Goal: Ask a question: Seek information or help from site administrators or community

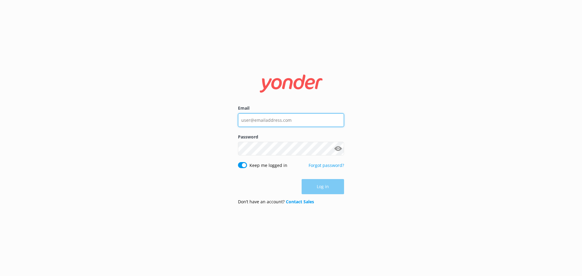
click at [265, 117] on input "Email" at bounding box center [291, 120] width 106 height 14
type input "[PERSON_NAME][EMAIL_ADDRESS][DOMAIN_NAME]"
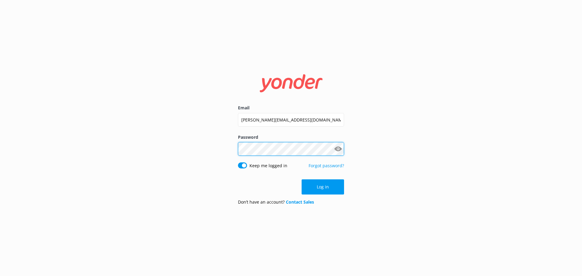
click button "Log in" at bounding box center [323, 187] width 42 height 15
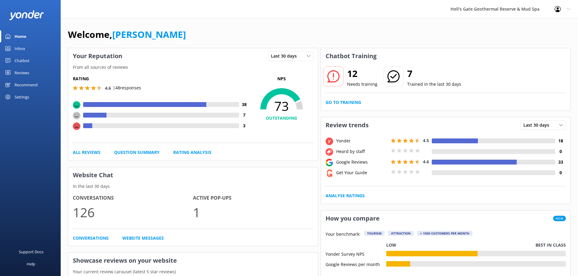
click at [22, 61] on div "Chatbot" at bounding box center [22, 61] width 15 height 12
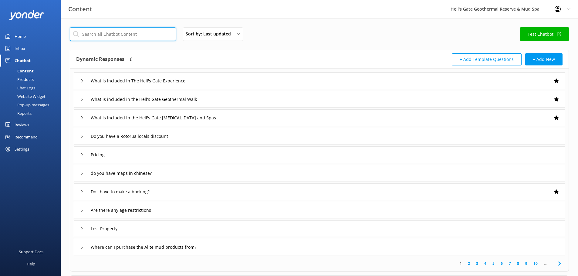
click at [111, 33] on input "text" at bounding box center [123, 34] width 106 height 14
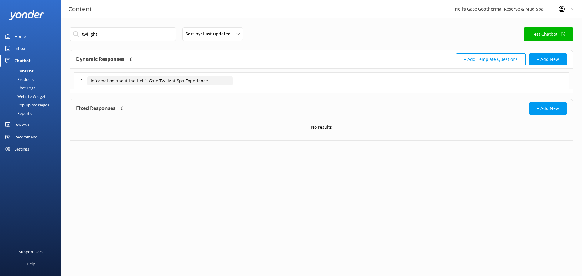
click at [175, 78] on input "Information about the Hell's Gate Twilight Spa Experience" at bounding box center [160, 80] width 146 height 9
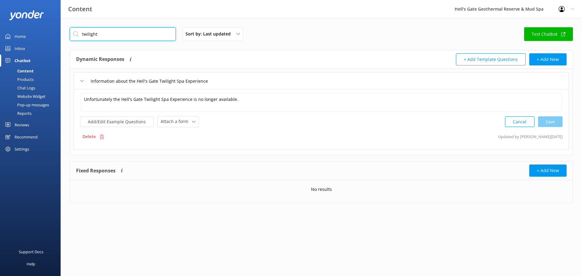
drag, startPoint x: 101, startPoint y: 37, endPoint x: 21, endPoint y: 30, distance: 80.7
click at [21, 30] on div "Content Hell's Gate Geothermal Reserve & Mud Spa Profile Settings Logout Home I…" at bounding box center [291, 119] width 582 height 203
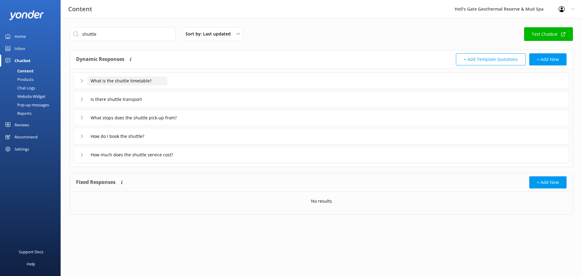
click at [160, 77] on input "What is the shuttle timetable?" at bounding box center [127, 80] width 80 height 9
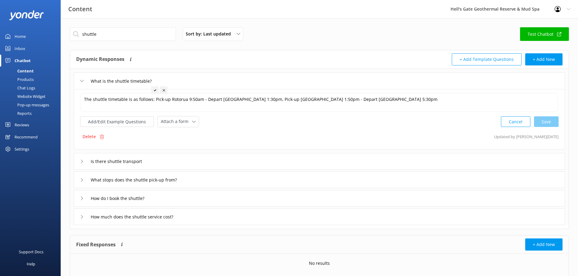
click at [182, 78] on div "What is the shuttle timetable?" at bounding box center [319, 81] width 491 height 17
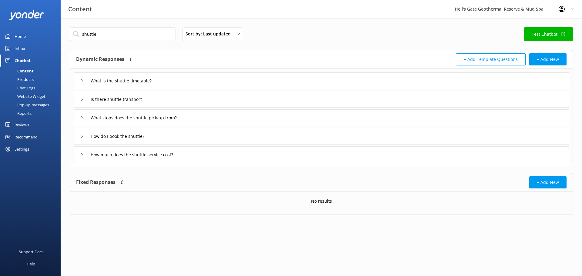
click at [181, 95] on div "Is there shuttle transport" at bounding box center [322, 99] width 496 height 17
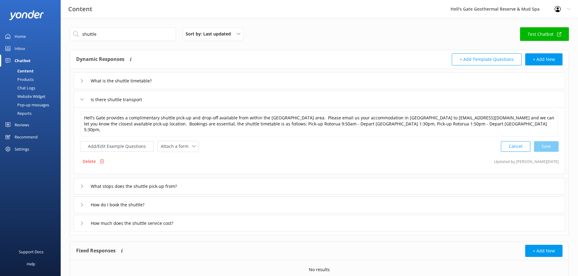
click at [181, 95] on div "Is there shuttle transport" at bounding box center [319, 99] width 491 height 17
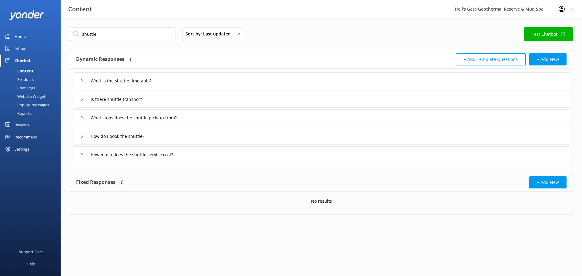
click at [181, 112] on div "What stops does the shuttle pick-up from?" at bounding box center [322, 118] width 496 height 17
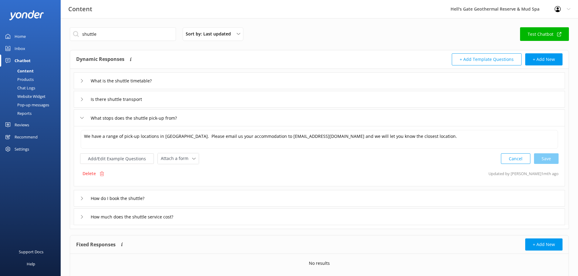
click at [181, 112] on div "What stops does the shuttle pick-up from?" at bounding box center [319, 118] width 491 height 17
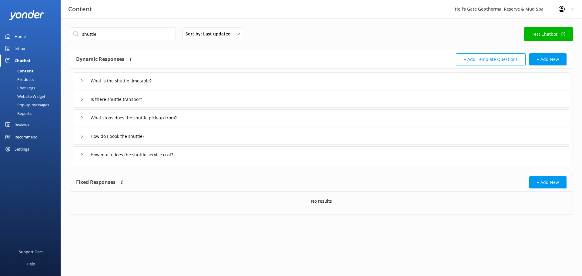
click at [179, 137] on div "How do I book the shuttle?" at bounding box center [322, 136] width 496 height 17
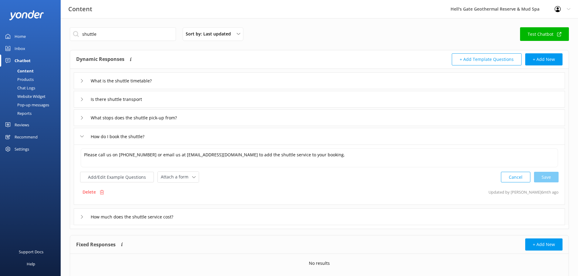
click at [179, 137] on div "How do I book the shuttle?" at bounding box center [319, 136] width 491 height 17
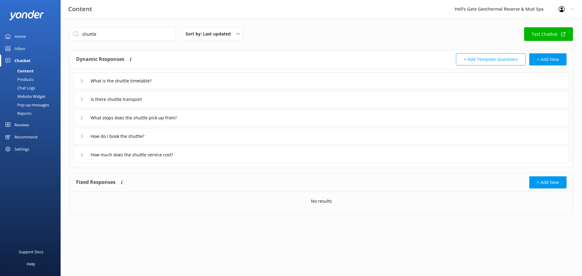
click at [203, 158] on div "How much does the shuttle service cost?" at bounding box center [322, 155] width 496 height 17
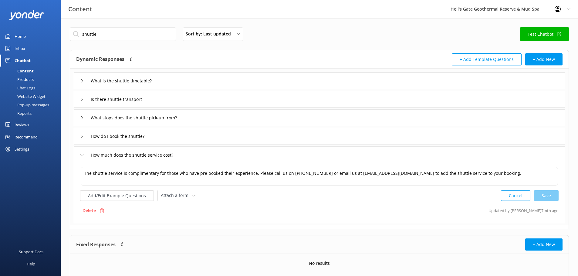
click at [203, 158] on div "How much does the shuttle service cost?" at bounding box center [319, 155] width 491 height 17
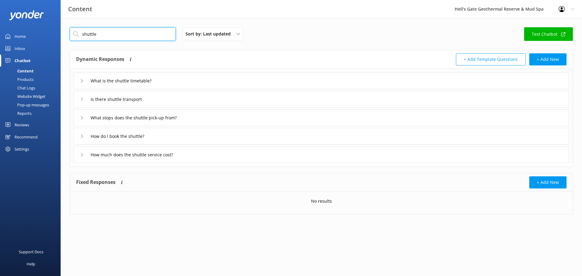
drag, startPoint x: 122, startPoint y: 37, endPoint x: 0, endPoint y: 38, distance: 122.0
click at [0, 39] on div "Content Hell's Gate Geothermal Reserve & Mud Spa Profile Settings Logout Home I…" at bounding box center [291, 125] width 582 height 215
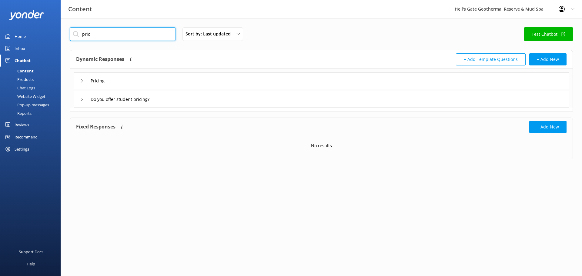
type input "pric"
click at [148, 84] on div "Pricing" at bounding box center [322, 81] width 496 height 17
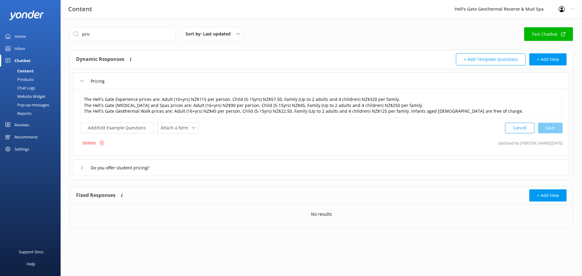
click at [147, 81] on div "Pricing" at bounding box center [322, 81] width 496 height 17
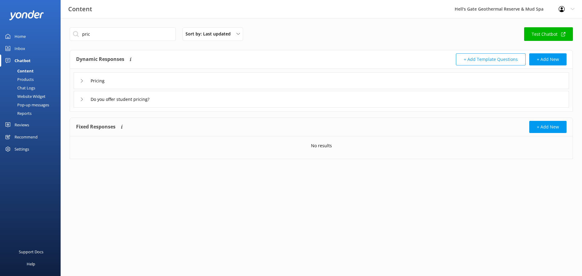
click at [148, 111] on div "Dynamic Responses Dynamic responses rely on the Large Language Model to create …" at bounding box center [322, 81] width 504 height 62
click at [116, 86] on input "Do you offer student pricing?" at bounding box center [101, 80] width 29 height 9
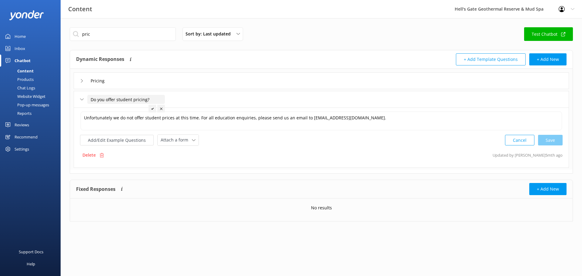
click at [162, 101] on input "Do you offer student pricing?" at bounding box center [126, 99] width 78 height 9
